Goal: Transaction & Acquisition: Purchase product/service

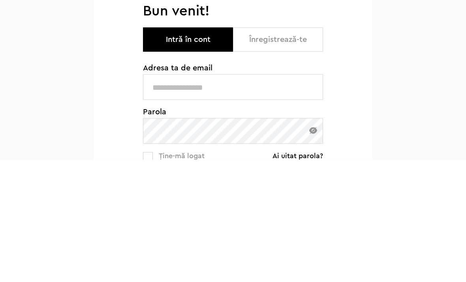
scroll to position [148, 0]
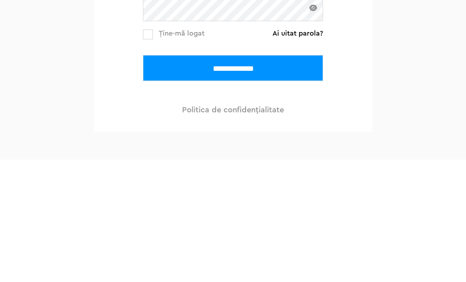
type input "**********"
click at [233, 190] on input "**********" at bounding box center [233, 190] width 180 height 26
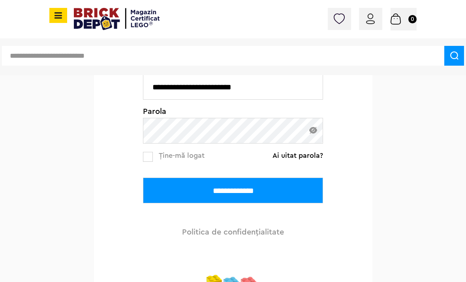
click at [299, 187] on input "**********" at bounding box center [233, 190] width 180 height 26
click at [271, 191] on input "**********" at bounding box center [233, 190] width 180 height 26
click at [264, 188] on input "**********" at bounding box center [233, 190] width 180 height 26
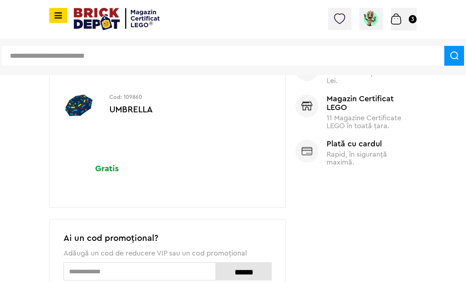
click at [119, 130] on div "Cod: 109860 UMBRELLA" at bounding box center [167, 105] width 235 height 64
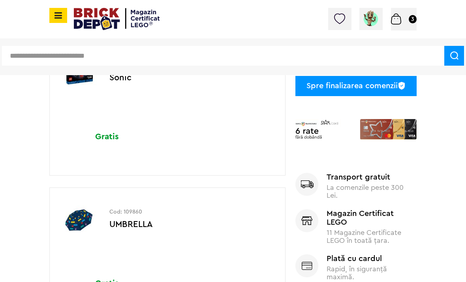
scroll to position [167, 0]
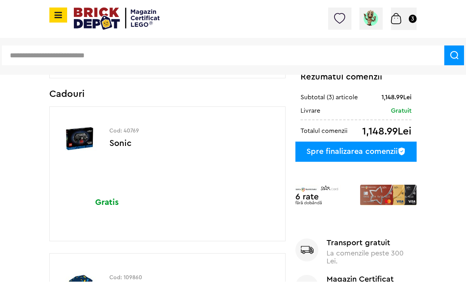
click at [238, 139] on p "Sonic" at bounding box center [191, 148] width 164 height 19
click at [115, 142] on p "Sonic" at bounding box center [191, 148] width 164 height 19
click at [76, 145] on img at bounding box center [79, 138] width 49 height 59
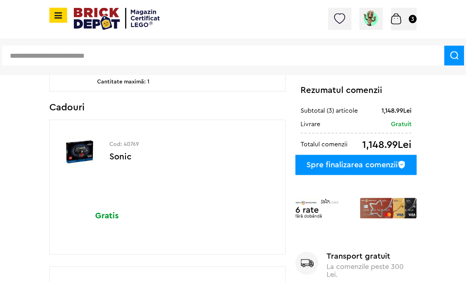
click at [235, 146] on p "Cod: 40769" at bounding box center [191, 144] width 164 height 6
click at [161, 174] on div "Cod: 40769 Sonic" at bounding box center [167, 152] width 235 height 64
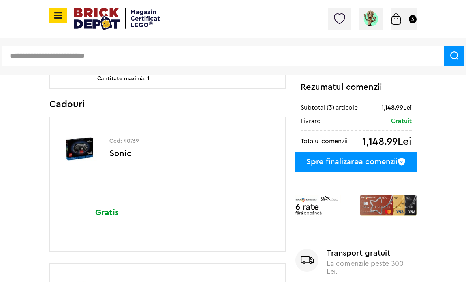
click at [167, 154] on p "Sonic" at bounding box center [191, 158] width 164 height 19
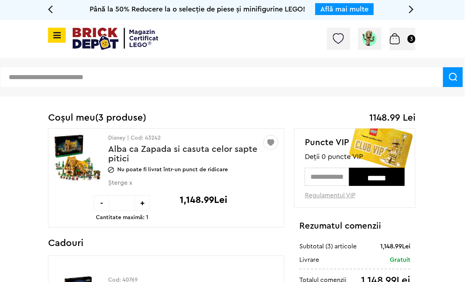
scroll to position [0, 0]
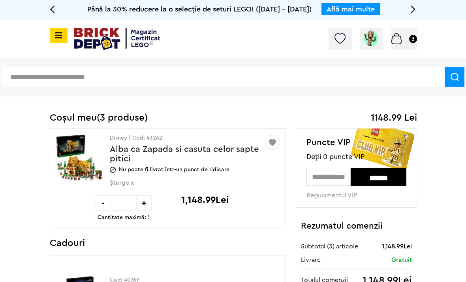
click at [76, 39] on img at bounding box center [117, 39] width 86 height 22
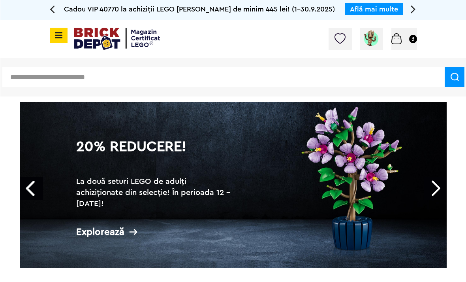
scroll to position [0, 2]
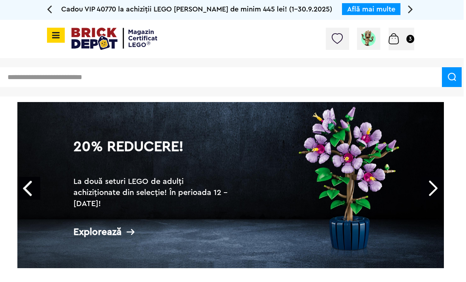
click at [428, 185] on link "Next" at bounding box center [433, 188] width 23 height 23
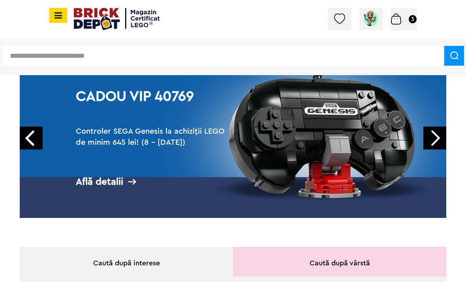
scroll to position [0, 0]
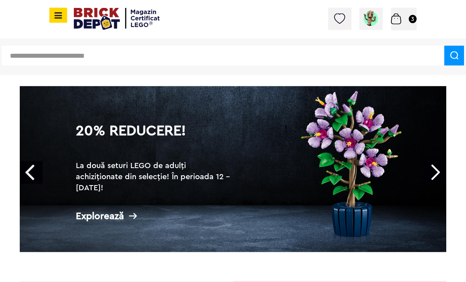
scroll to position [38, 0]
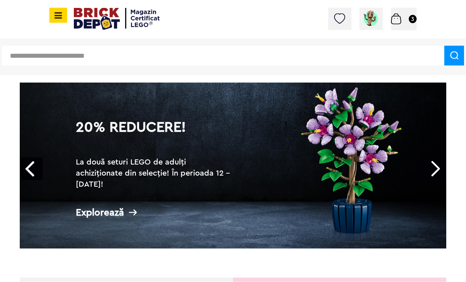
click at [430, 168] on link "Next" at bounding box center [435, 168] width 23 height 23
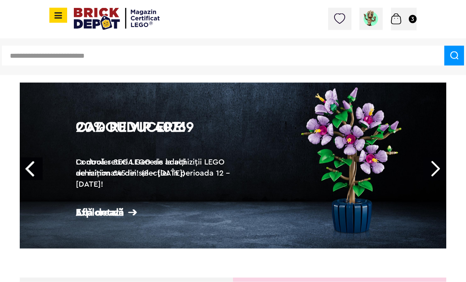
scroll to position [38, 0]
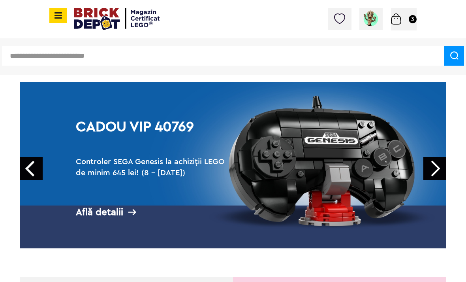
click at [27, 165] on link "Prev" at bounding box center [31, 168] width 23 height 23
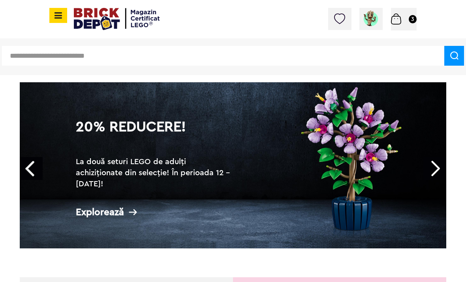
click at [435, 166] on link "Next" at bounding box center [435, 168] width 23 height 23
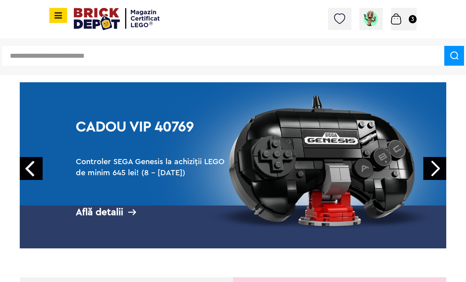
click at [434, 168] on link "Next" at bounding box center [435, 168] width 23 height 23
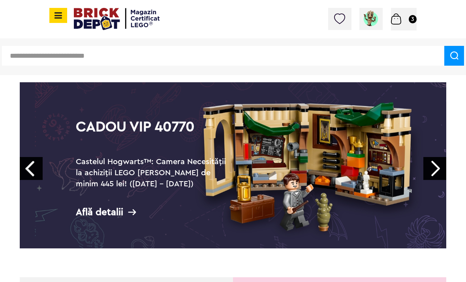
click at [431, 166] on link "Next" at bounding box center [435, 168] width 23 height 23
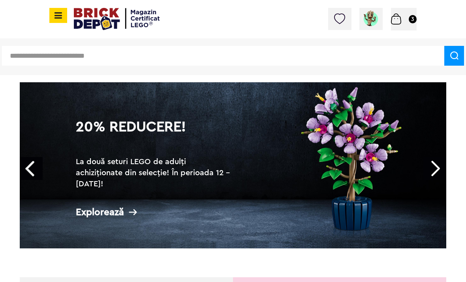
click at [431, 166] on link "Next" at bounding box center [435, 168] width 23 height 23
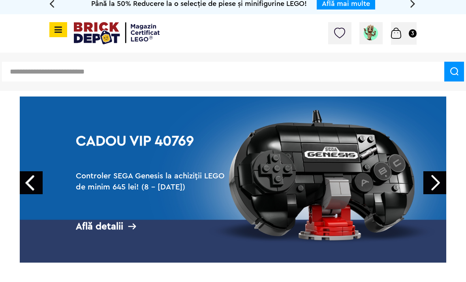
scroll to position [0, 0]
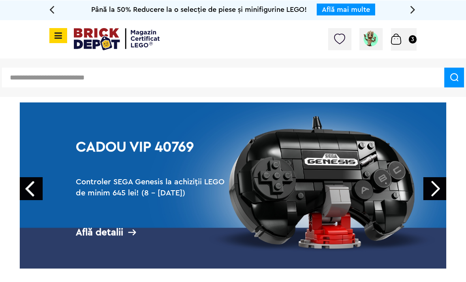
click at [409, 32] on div "Coș 3" at bounding box center [404, 39] width 26 height 23
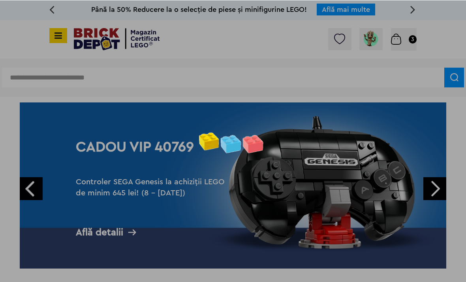
click at [410, 28] on div at bounding box center [233, 141] width 466 height 282
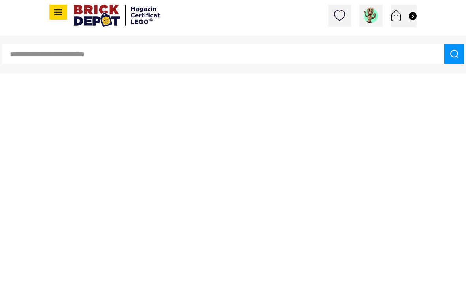
scroll to position [2, 0]
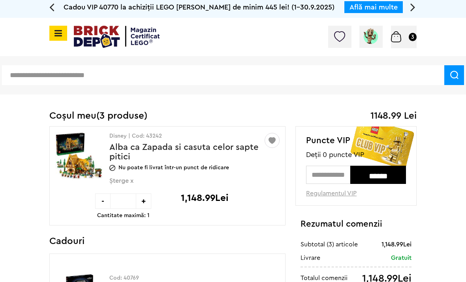
click at [78, 158] on img at bounding box center [79, 155] width 49 height 59
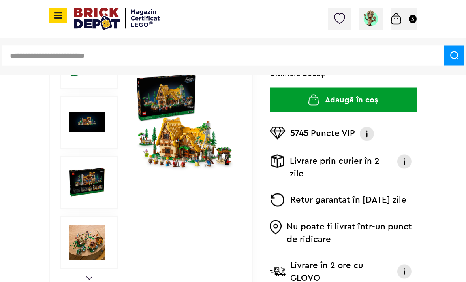
scroll to position [183, 0]
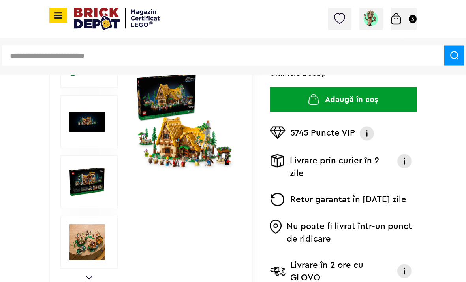
click at [357, 136] on div "5745 Puncte VIP Programul VIP Clienții VIP primesc puncte la fiecare comandă, p…" at bounding box center [343, 133] width 147 height 18
click at [370, 130] on img at bounding box center [367, 133] width 16 height 14
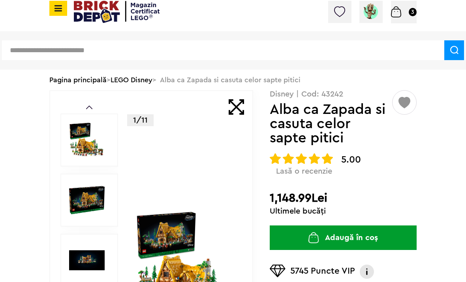
scroll to position [0, 0]
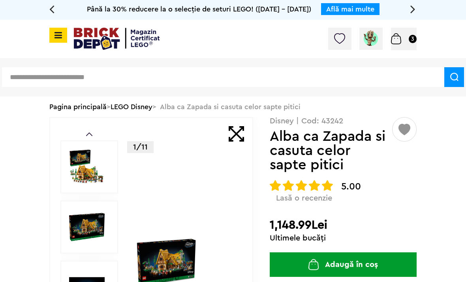
click at [401, 37] on img at bounding box center [396, 38] width 10 height 11
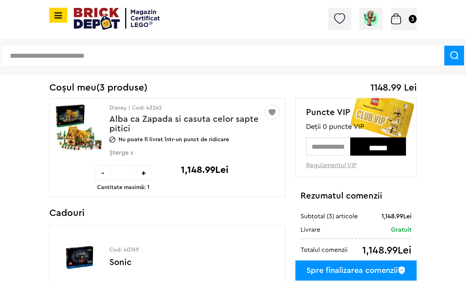
scroll to position [54, 0]
